Goal: Check status: Check status

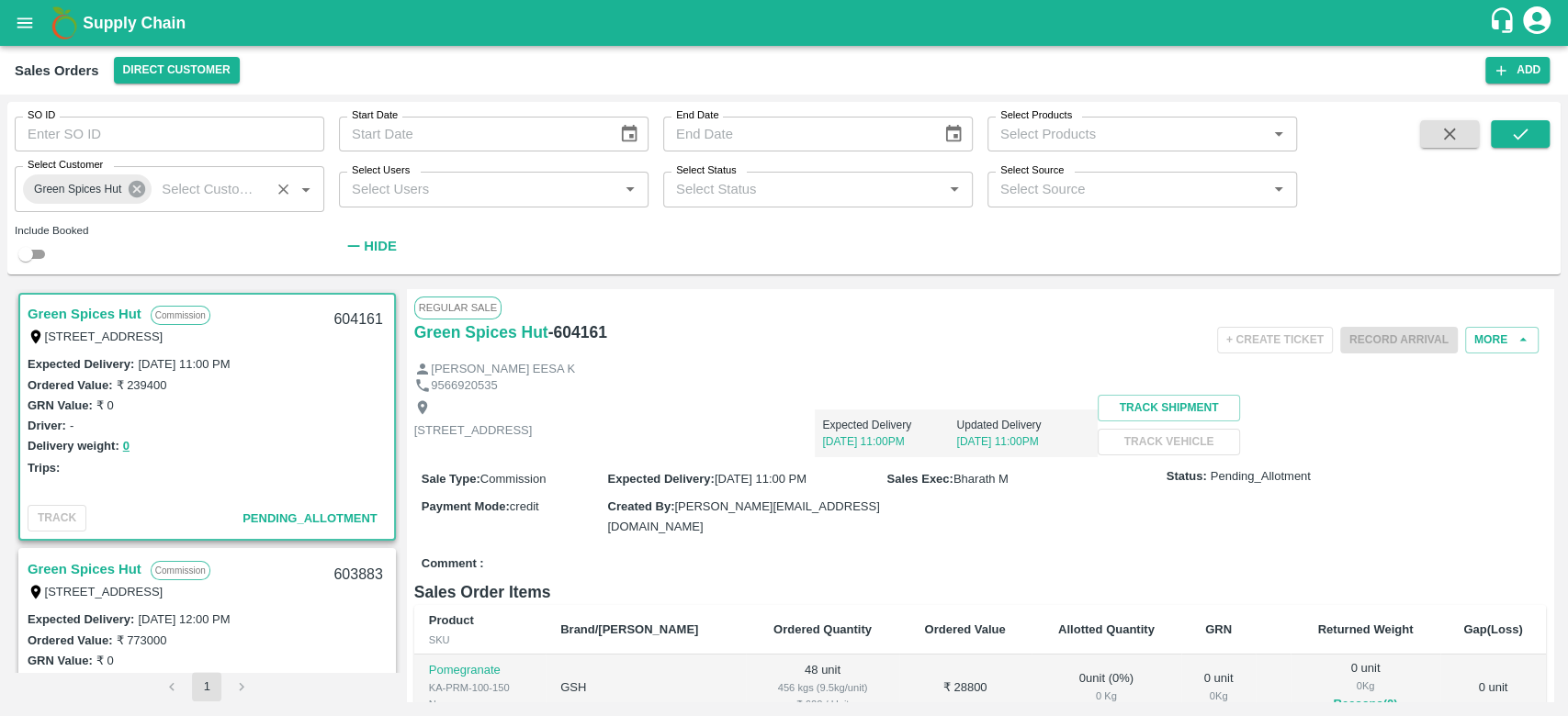
scroll to position [6, 0]
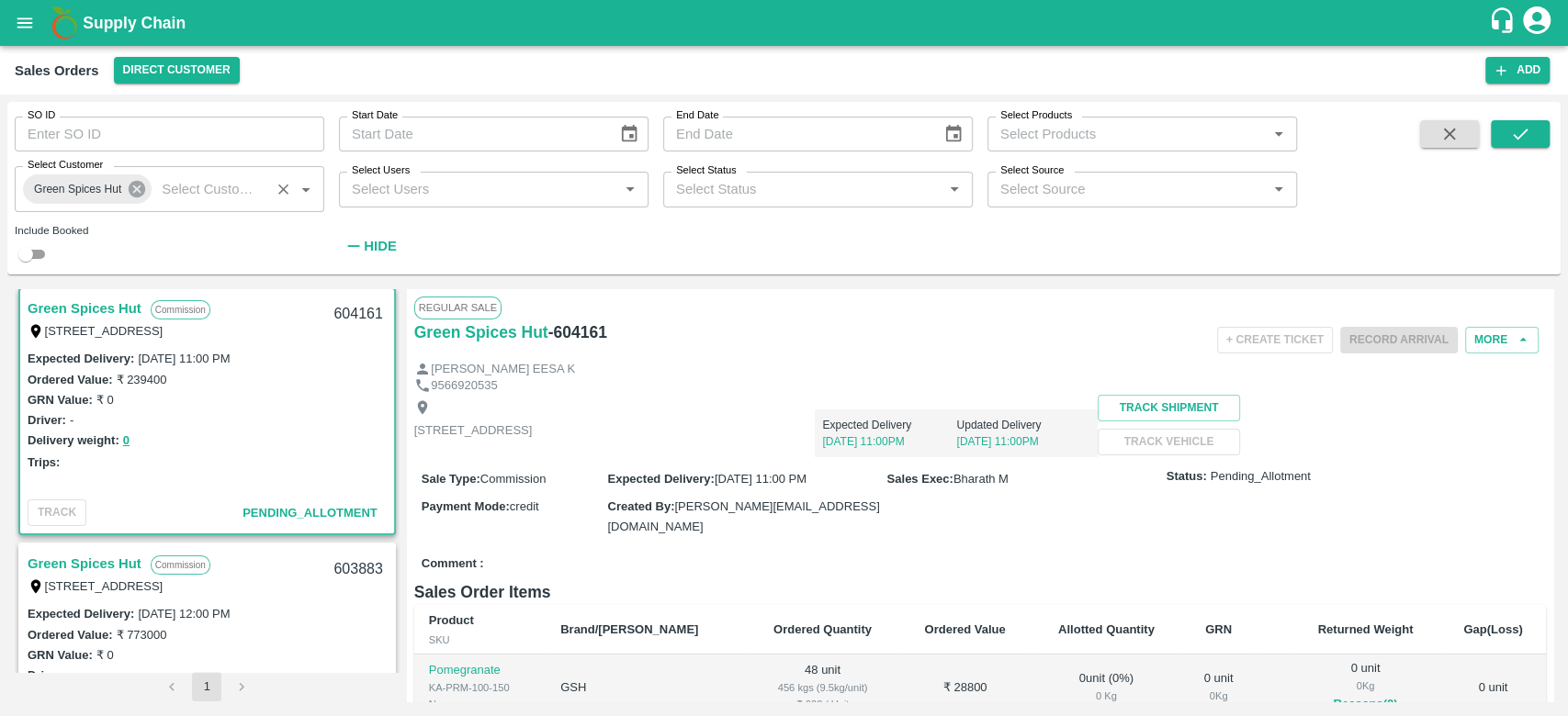
click at [137, 195] on icon at bounding box center [137, 189] width 17 height 17
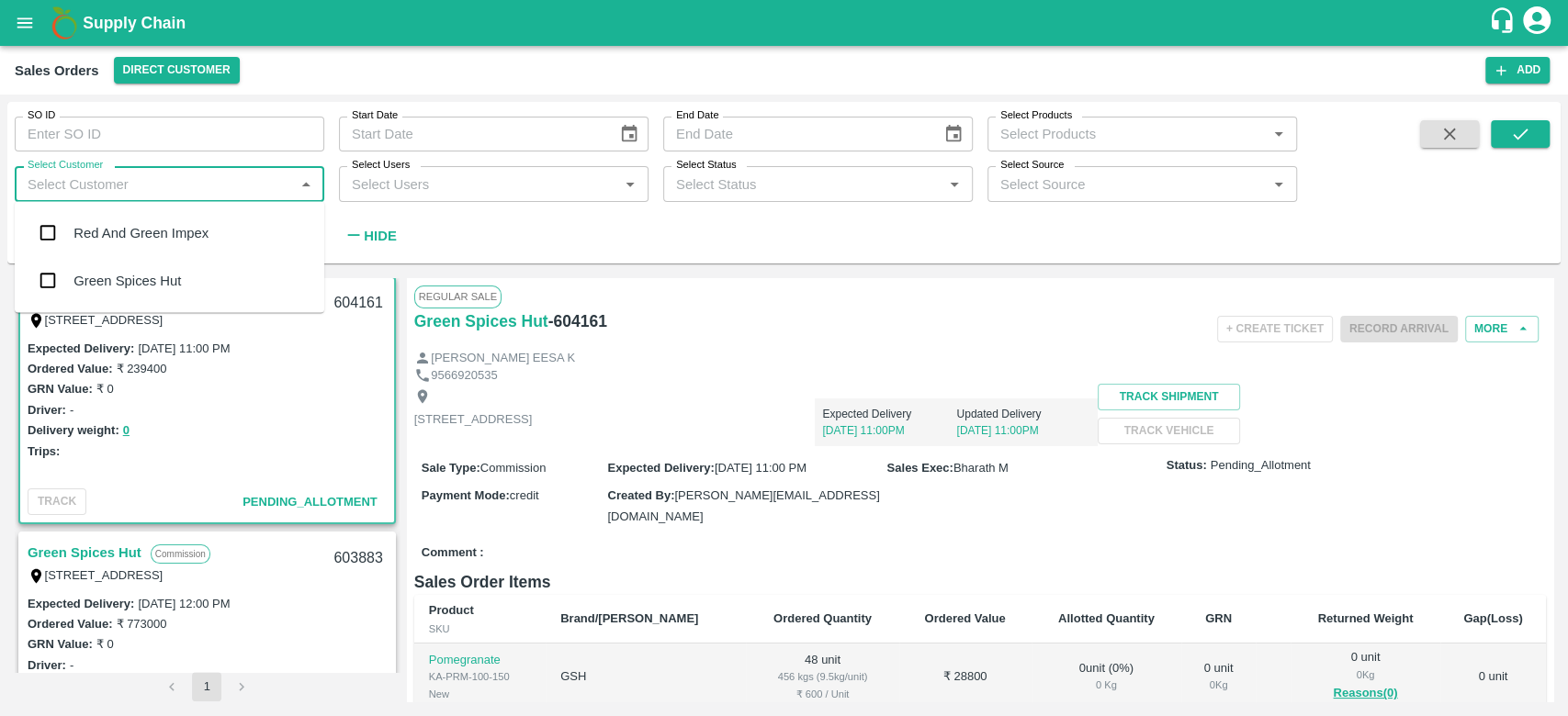
click at [137, 195] on input "Select Customer" at bounding box center [154, 184] width 269 height 24
type input "iniya"
click at [53, 238] on input "checkbox" at bounding box center [47, 233] width 37 height 37
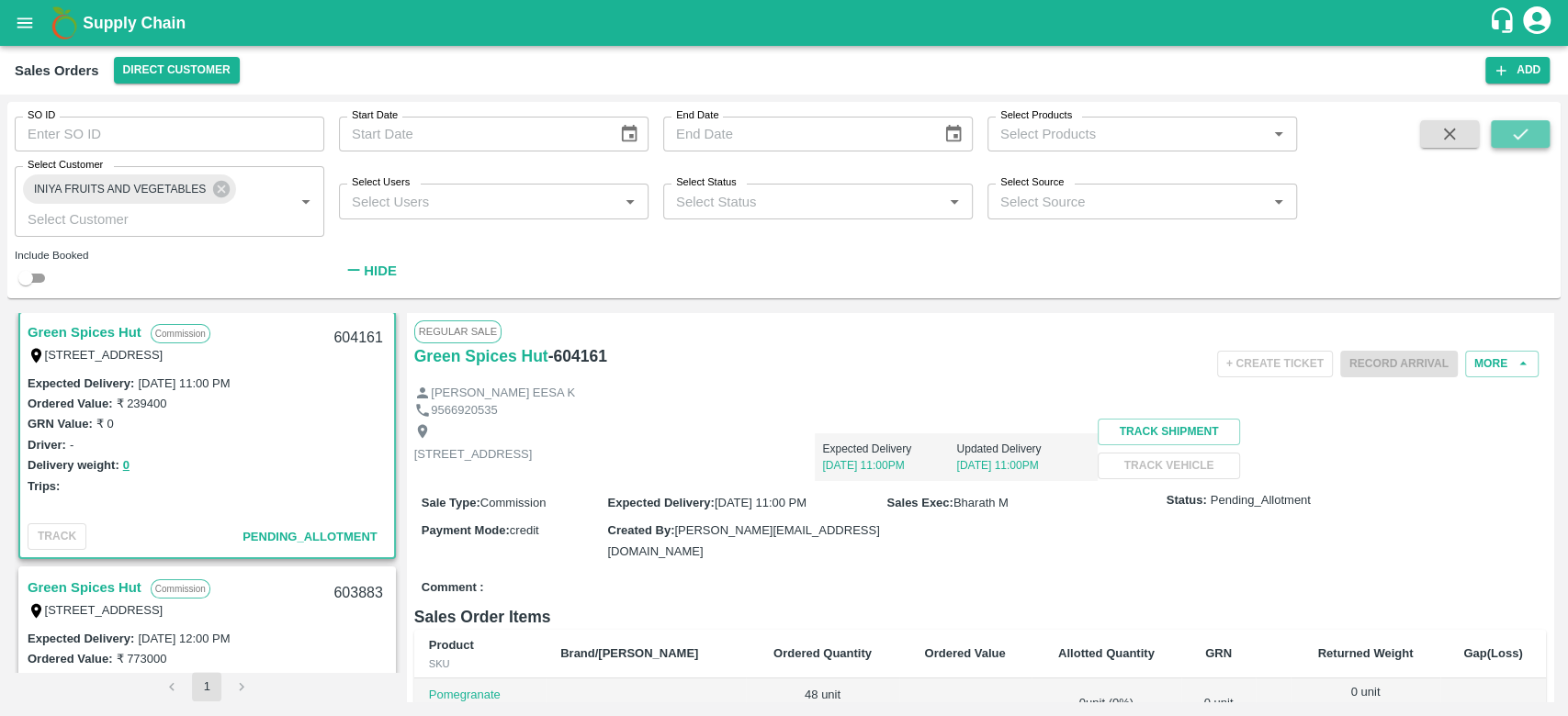
click at [1519, 128] on icon "submit" at bounding box center [1520, 134] width 21 height 21
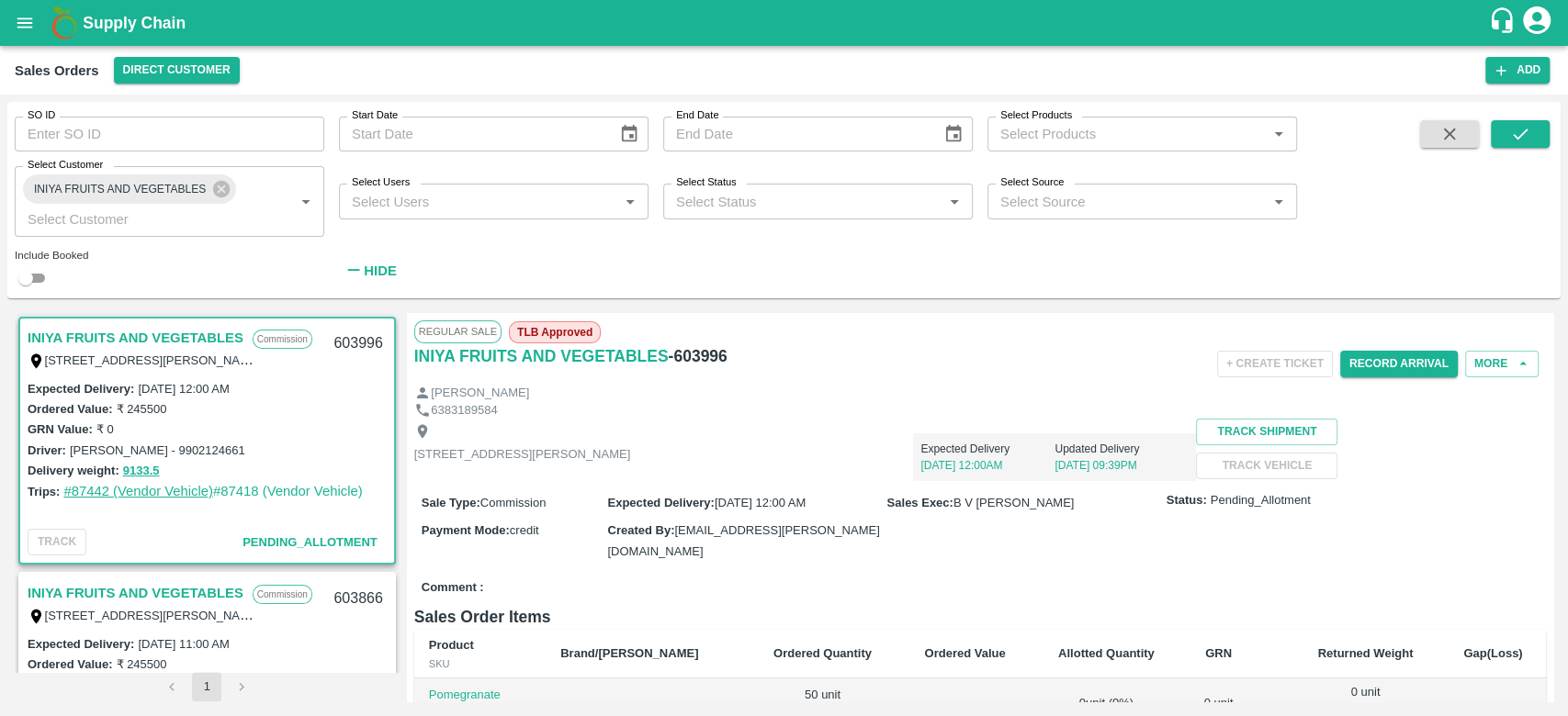
click at [130, 490] on link "#87442 (Vendor Vehicle)" at bounding box center [139, 491] width 150 height 15
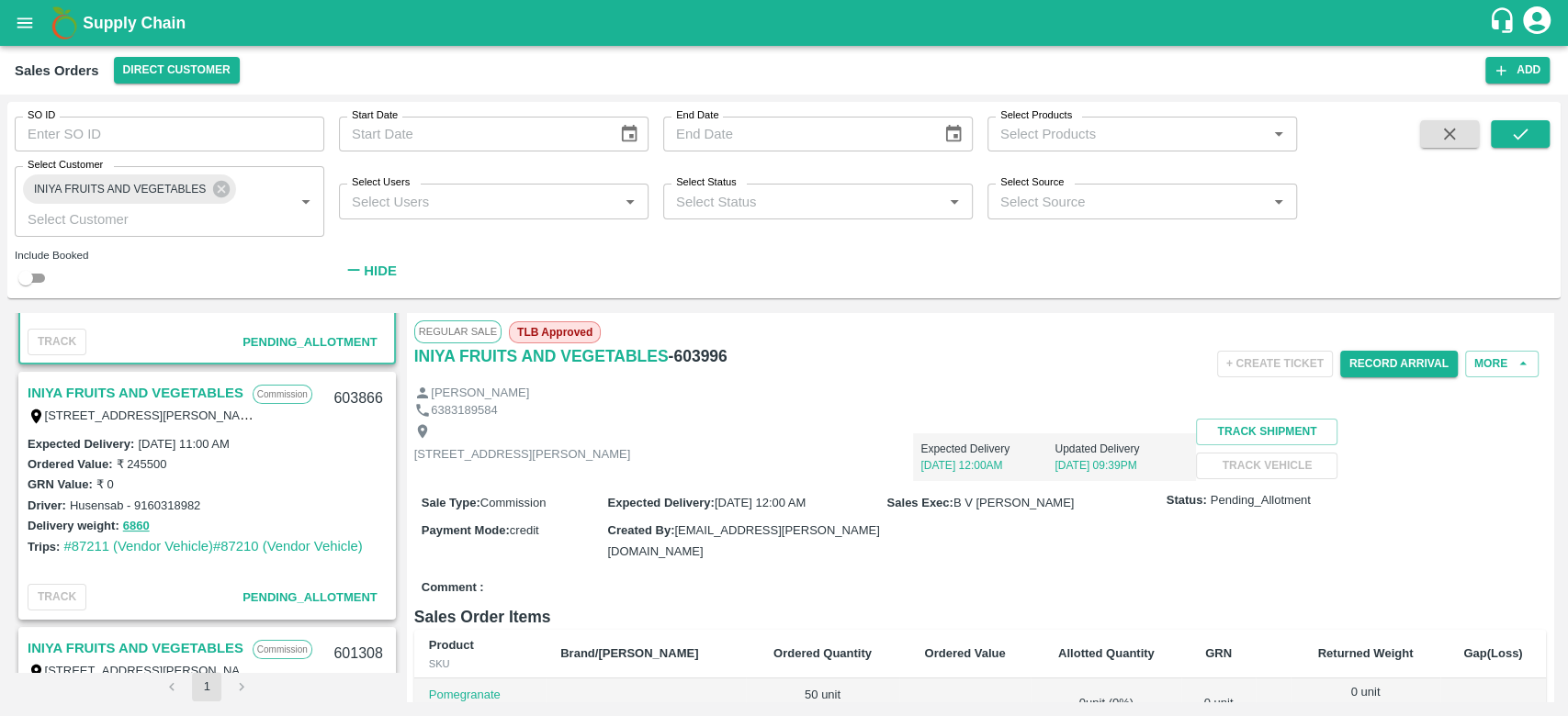
scroll to position [217, 0]
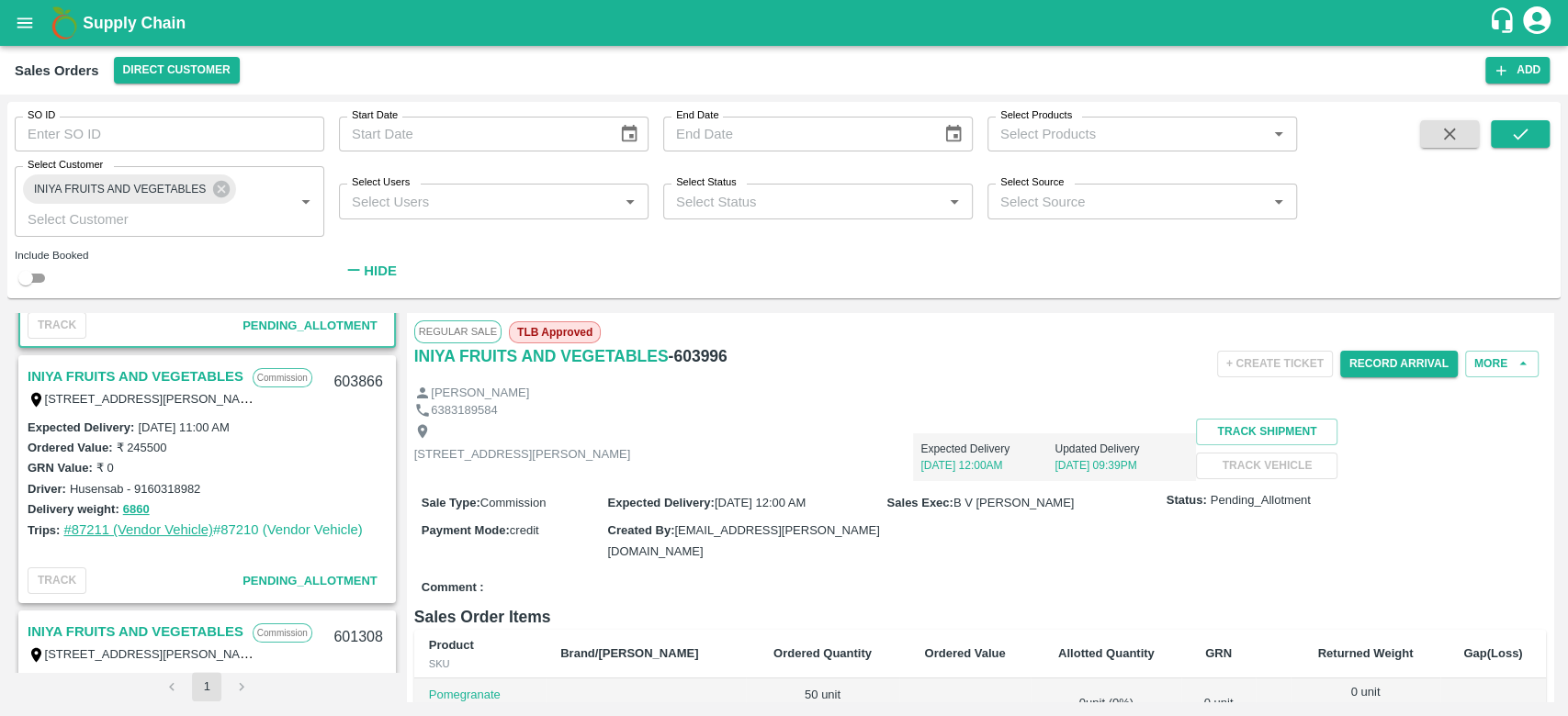
click at [147, 530] on link "#87211 (Vendor Vehicle)" at bounding box center [139, 530] width 150 height 15
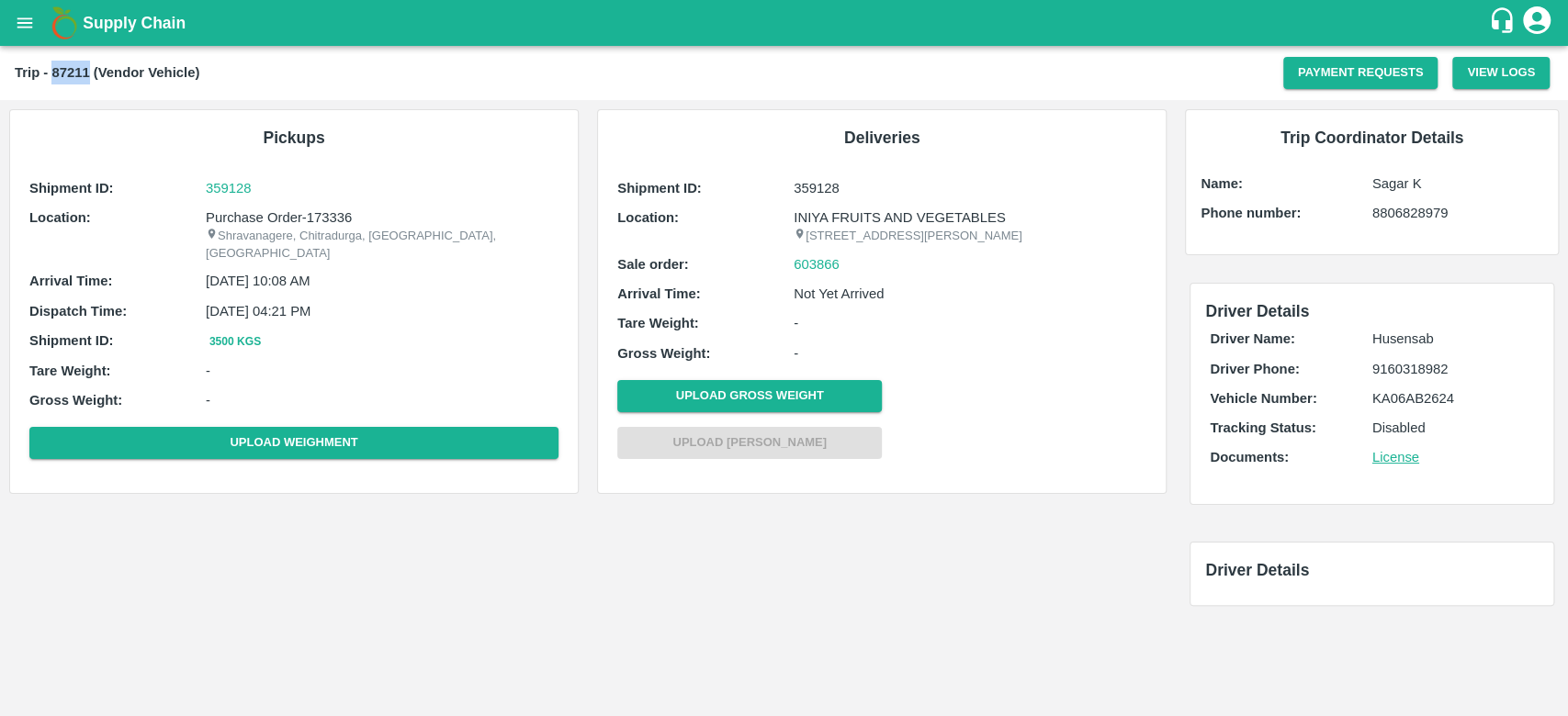
drag, startPoint x: 88, startPoint y: 71, endPoint x: 52, endPoint y: 68, distance: 36.1
click at [52, 68] on b "Trip - 87211 (Vendor Vehicle)" at bounding box center [107, 73] width 184 height 15
